Goal: Use online tool/utility

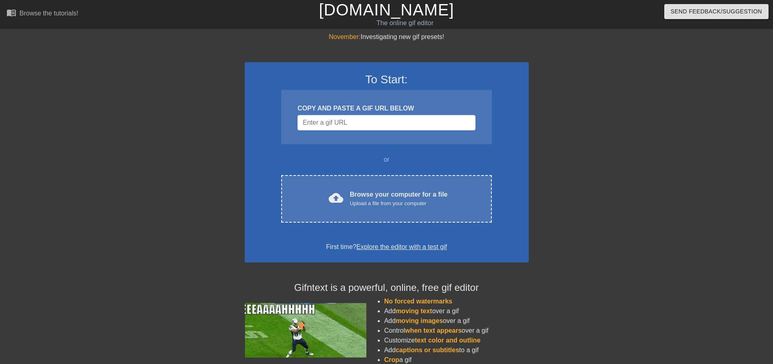
click at [344, 198] on div "cloud_upload Browse your computer for a file Upload a file from your computer" at bounding box center [386, 199] width 176 height 18
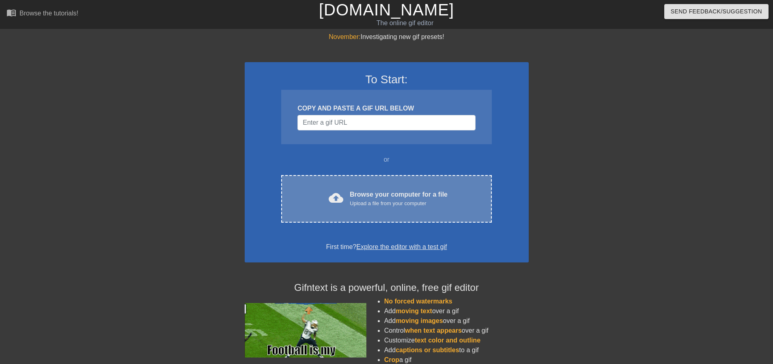
click at [356, 202] on div "Upload a file from your computer" at bounding box center [399, 203] width 98 height 8
